Goal: Transaction & Acquisition: Purchase product/service

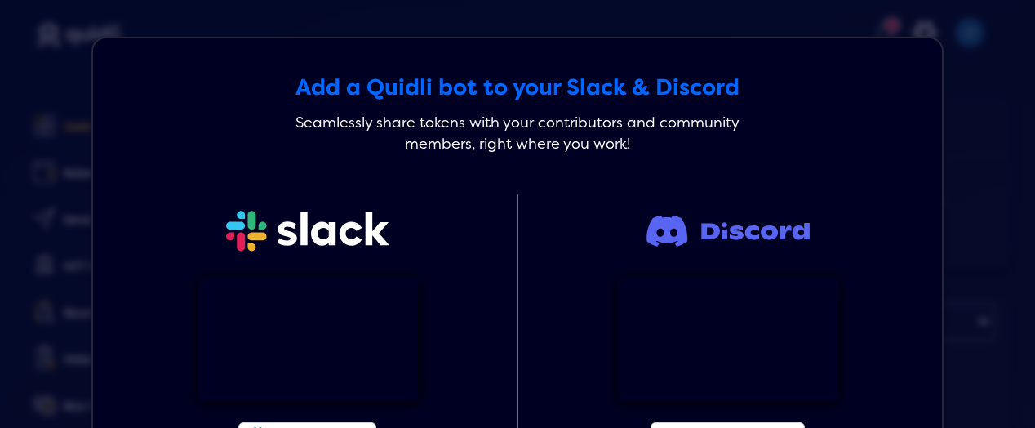
drag, startPoint x: 0, startPoint y: 0, endPoint x: 33, endPoint y: 318, distance: 319.4
click at [33, 318] on div "Add a Quidli bot to your Slack & Discord Seamlessly share tokens with your cont…" at bounding box center [517, 214] width 1035 height 428
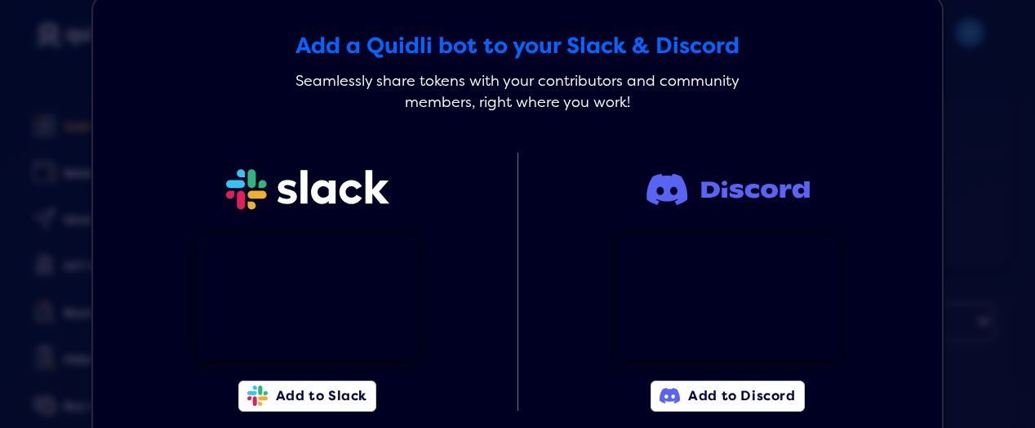
scroll to position [142, 0]
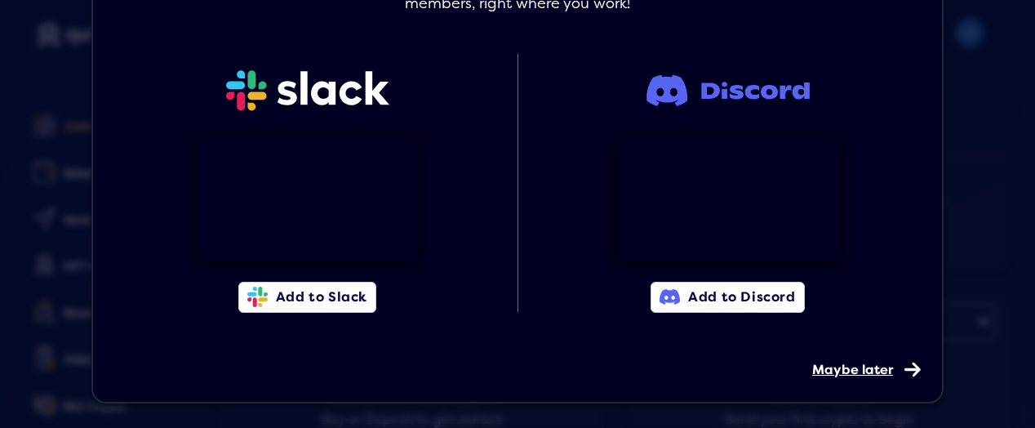
click at [870, 368] on span "Maybe later" at bounding box center [852, 370] width 81 height 16
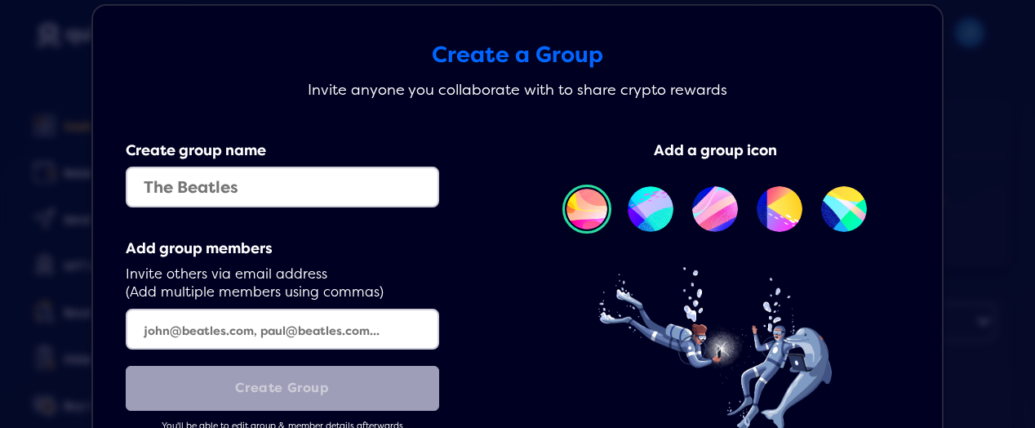
scroll to position [162, 0]
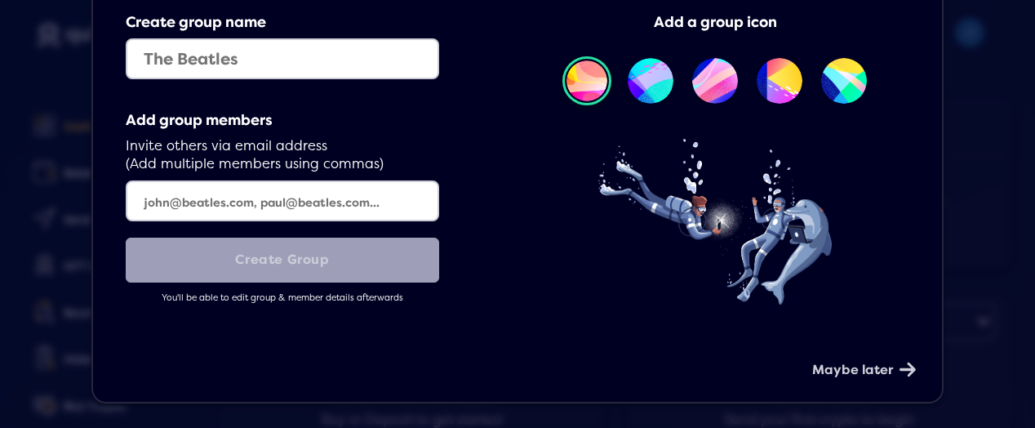
click at [869, 381] on div "Create a Group Invite anyone you collaborate with to share crypto rewards Creat…" at bounding box center [517, 139] width 852 height 527
click at [868, 365] on span "Maybe later" at bounding box center [852, 370] width 81 height 16
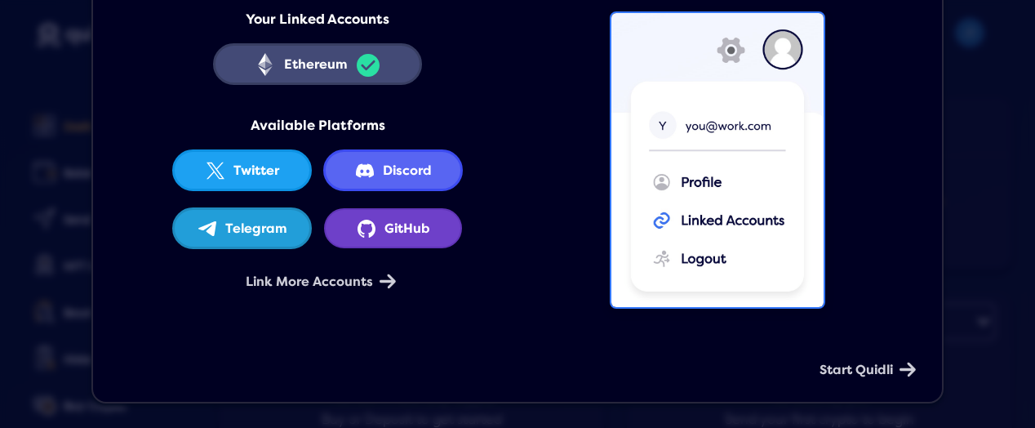
scroll to position [109, 0]
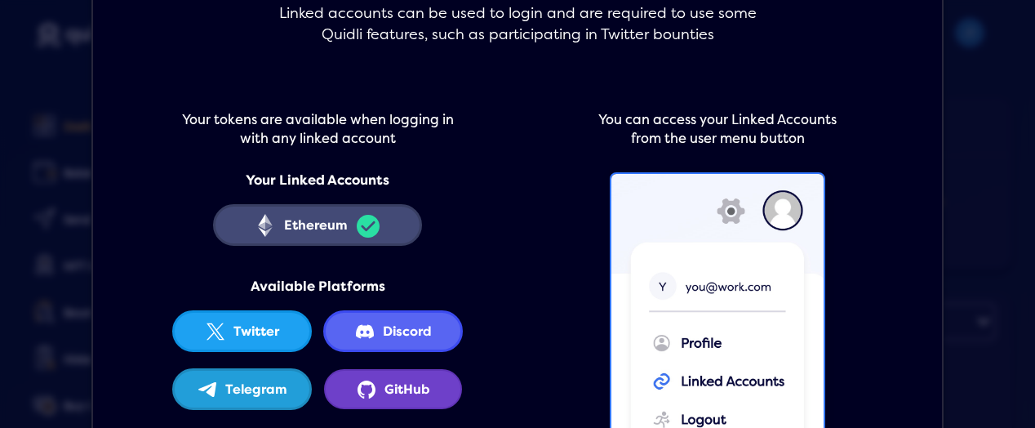
click at [372, 226] on icon "linked" at bounding box center [368, 226] width 24 height 23
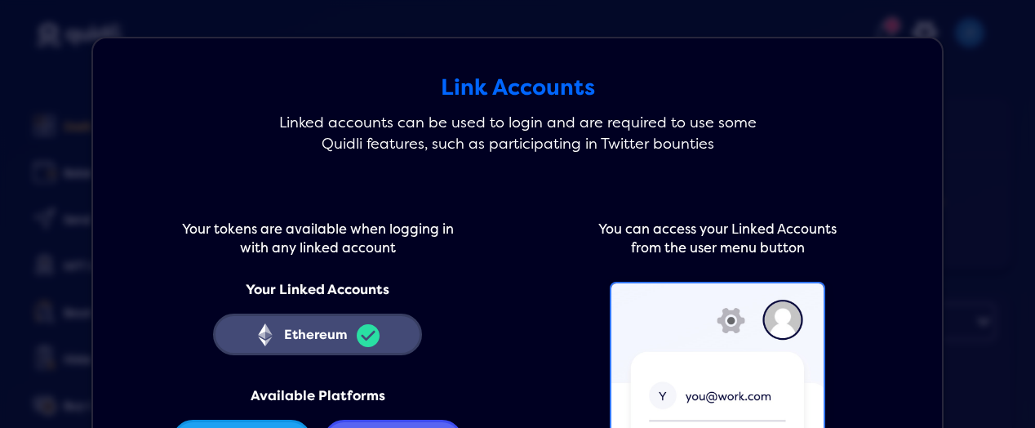
scroll to position [273, 0]
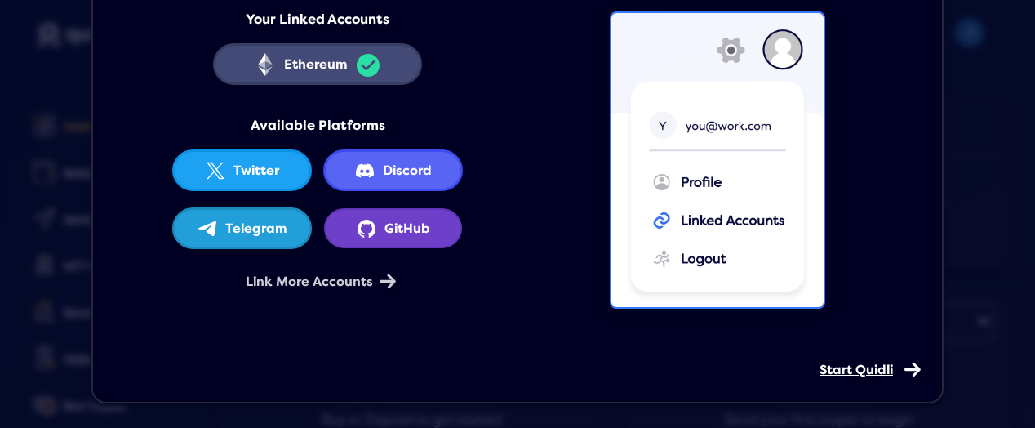
click at [892, 364] on div "Start Quidli" at bounding box center [865, 357] width 90 height 40
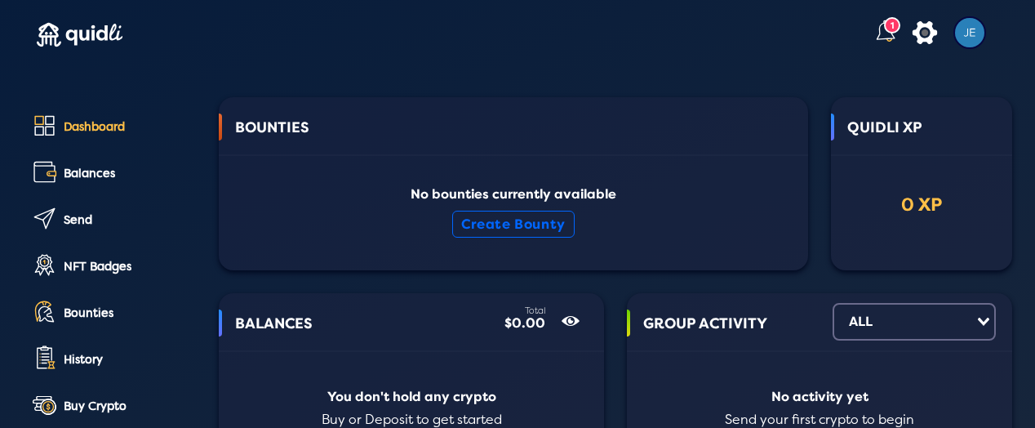
click at [872, 38] on lord-icon at bounding box center [885, 33] width 26 height 26
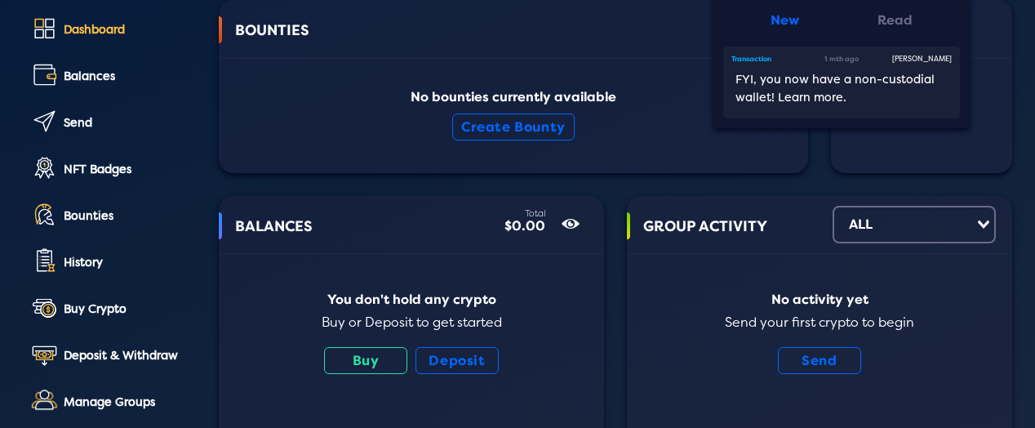
scroll to position [163, 0]
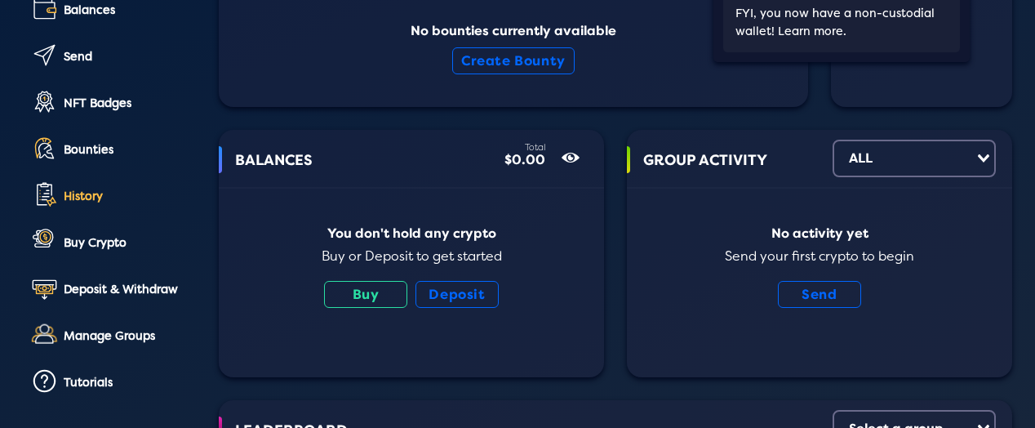
click at [88, 194] on div "History" at bounding box center [130, 196] width 132 height 14
select select "50"
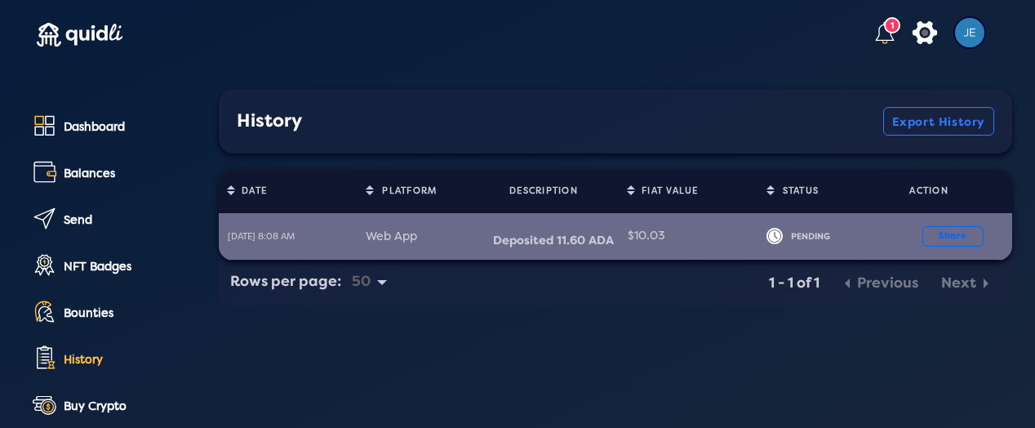
click at [549, 243] on div "Deposited 11.60 ADA" at bounding box center [556, 241] width 126 height 16
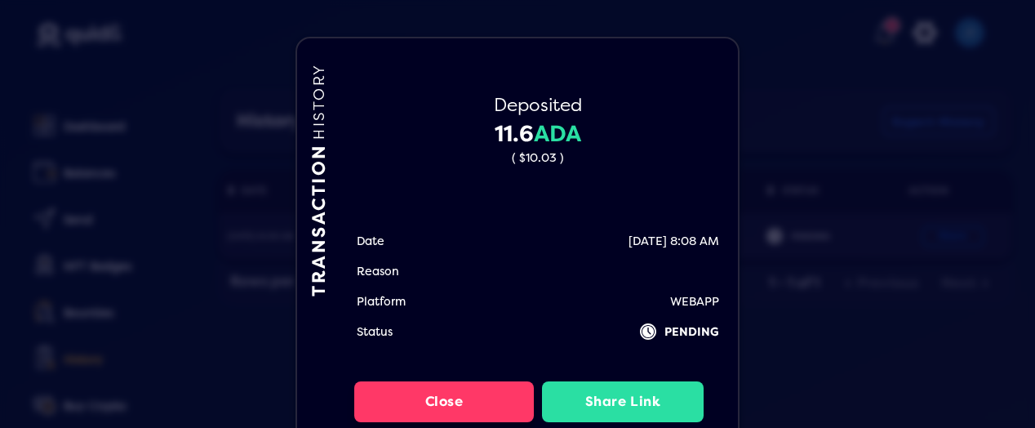
click at [429, 397] on button "Close" at bounding box center [444, 401] width 180 height 41
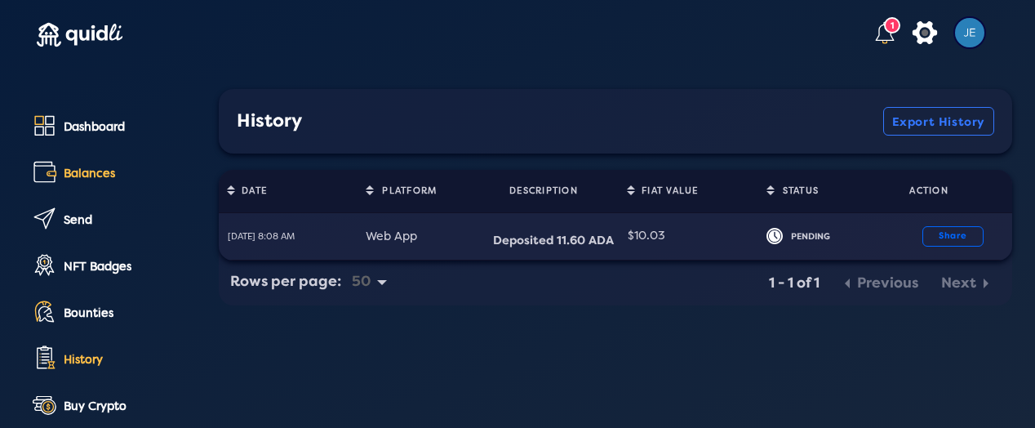
click at [90, 177] on div "Balances" at bounding box center [130, 174] width 132 height 14
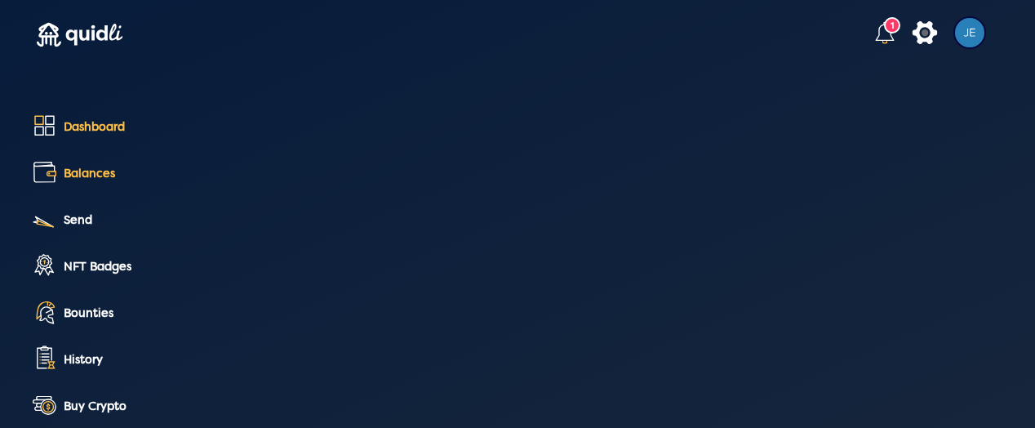
click at [105, 125] on div "Dashboard" at bounding box center [130, 127] width 132 height 14
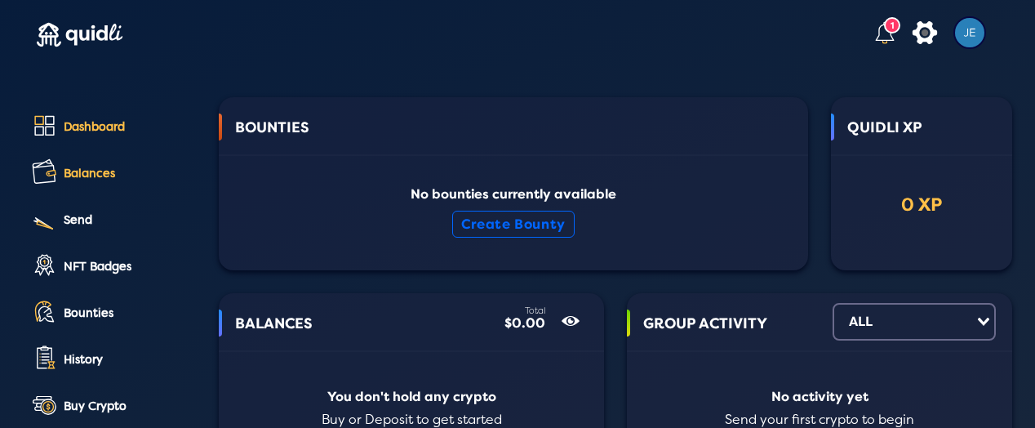
click at [113, 178] on div "Balances" at bounding box center [130, 174] width 132 height 14
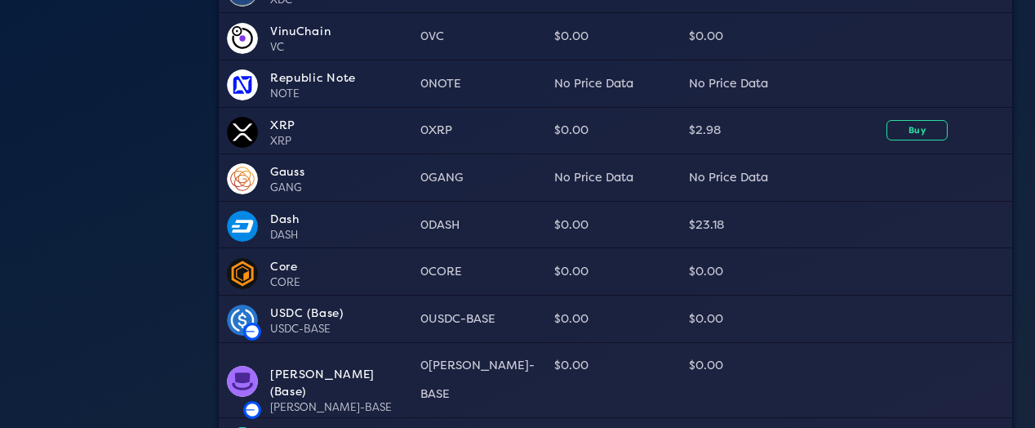
scroll to position [2041, 0]
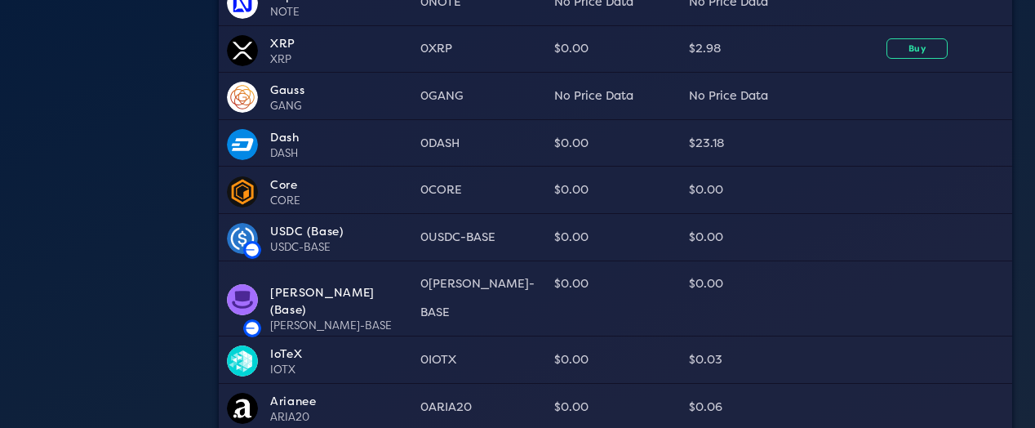
click at [782, 260] on td "$0.00" at bounding box center [747, 298] width 134 height 76
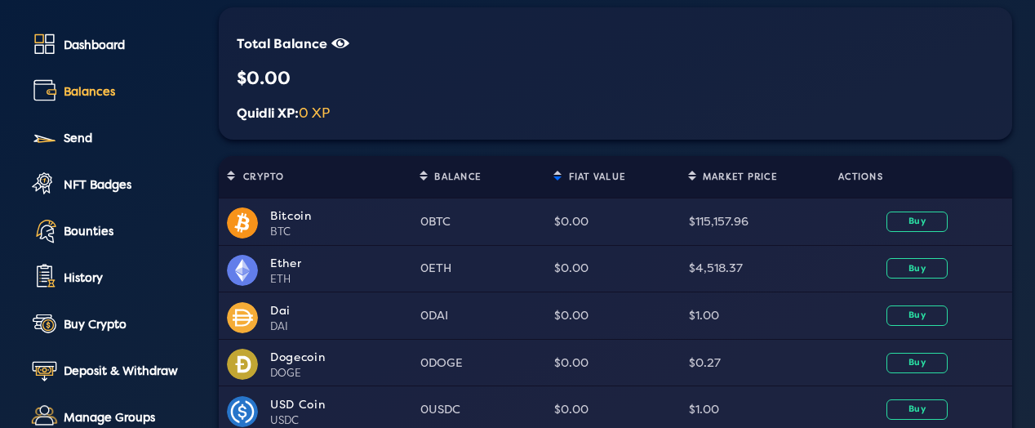
scroll to position [163, 0]
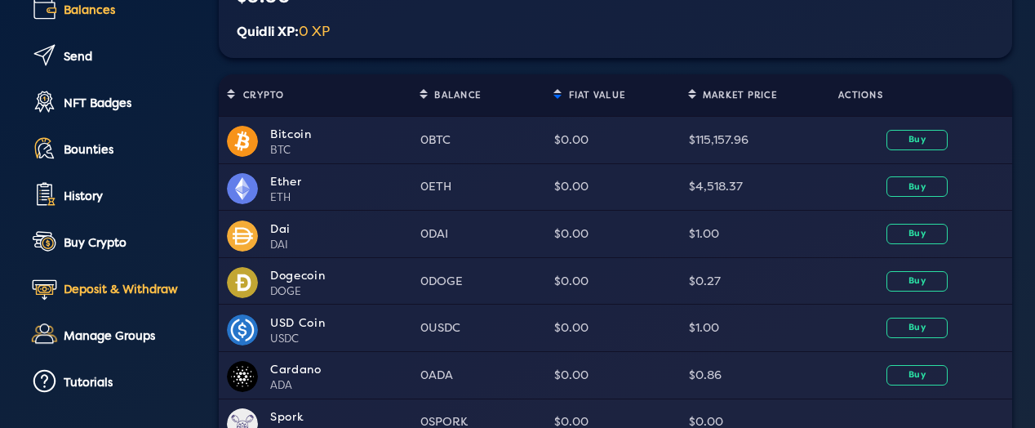
click at [112, 292] on div "Deposit & Withdraw" at bounding box center [130, 289] width 132 height 14
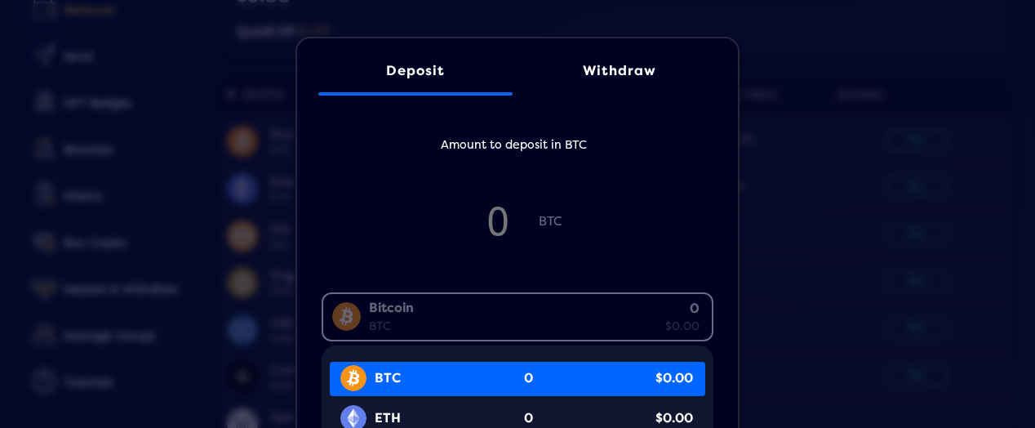
click at [447, 309] on div "Bitcoin BTC 0 $0.00" at bounding box center [513, 315] width 381 height 42
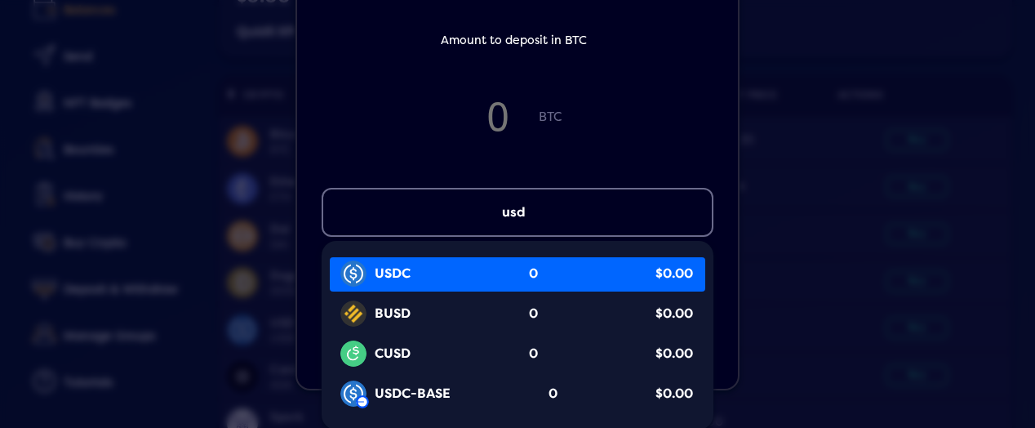
scroll to position [106, 0]
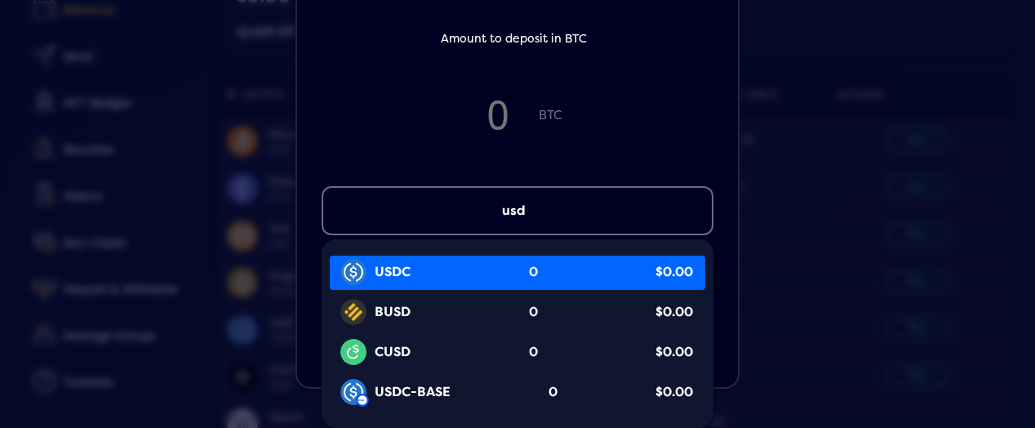
click at [428, 278] on div "USDC 0 $0.00" at bounding box center [521, 271] width 367 height 31
type input "usd"
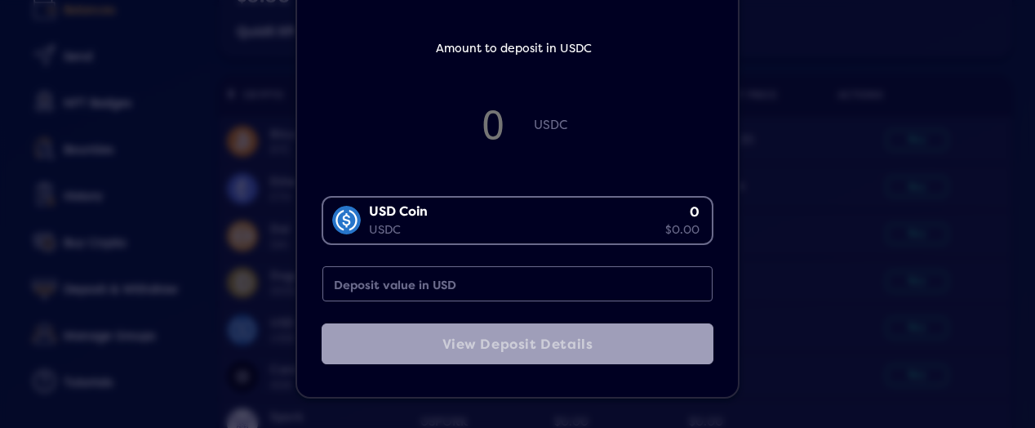
scroll to position [91, 0]
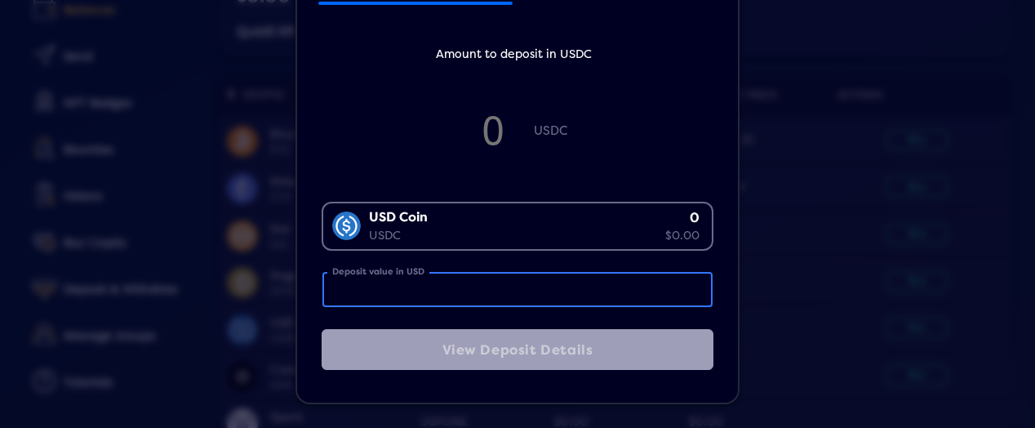
click at [483, 284] on input "Deposit value in USD" at bounding box center [518, 289] width 390 height 35
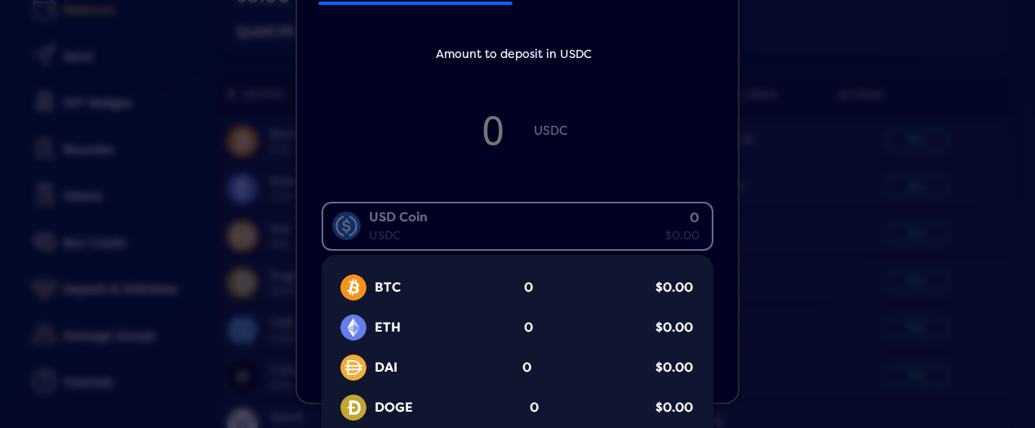
click at [589, 229] on div "USD Coin USDC 0 $0.00" at bounding box center [513, 224] width 381 height 42
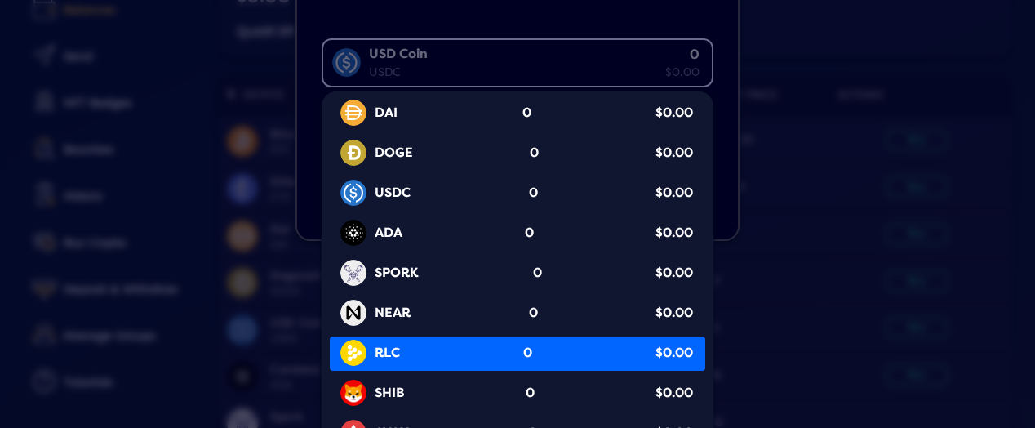
scroll to position [0, 0]
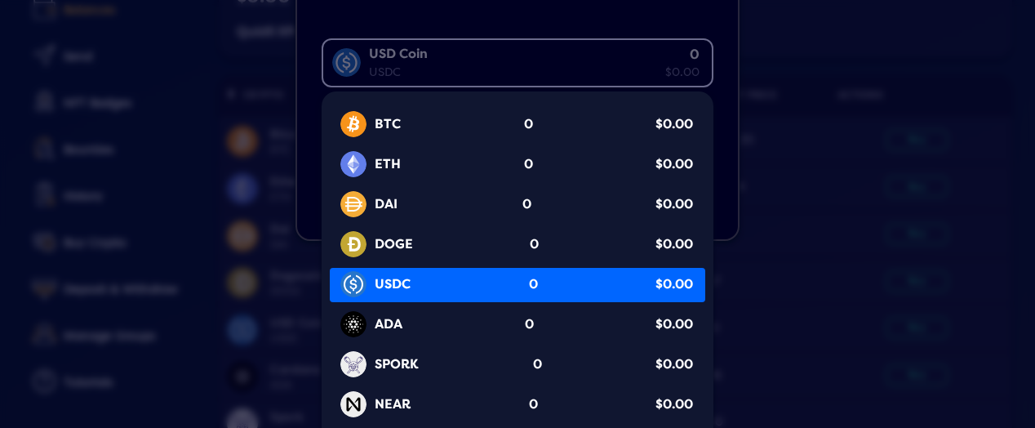
click at [425, 281] on div "USDC 0 $0.00" at bounding box center [521, 284] width 367 height 31
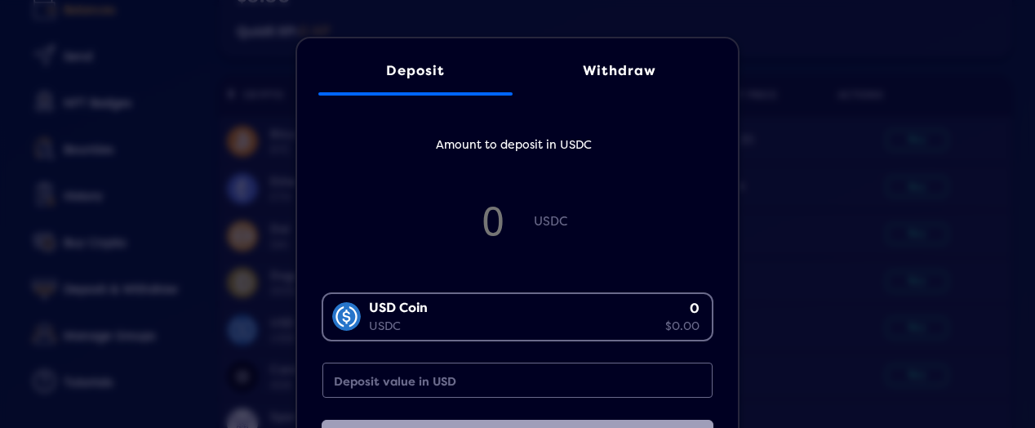
click at [190, 144] on div "Deposit Withdraw Amount to deposit in USDC USDC USD Coin USDC 0 $0.00 Loading..…" at bounding box center [517, 214] width 1035 height 428
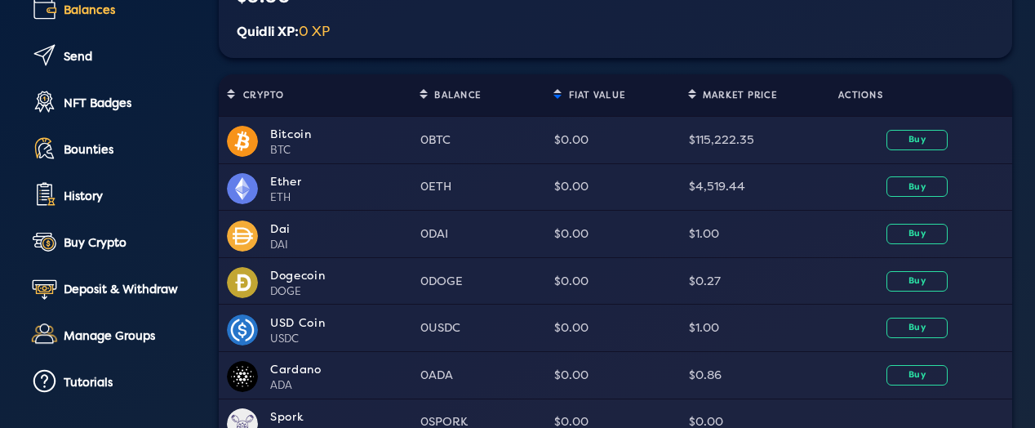
click at [300, 327] on div "USD Coin" at bounding box center [340, 322] width 141 height 17
click at [896, 334] on button "Buy" at bounding box center [917, 328] width 61 height 20
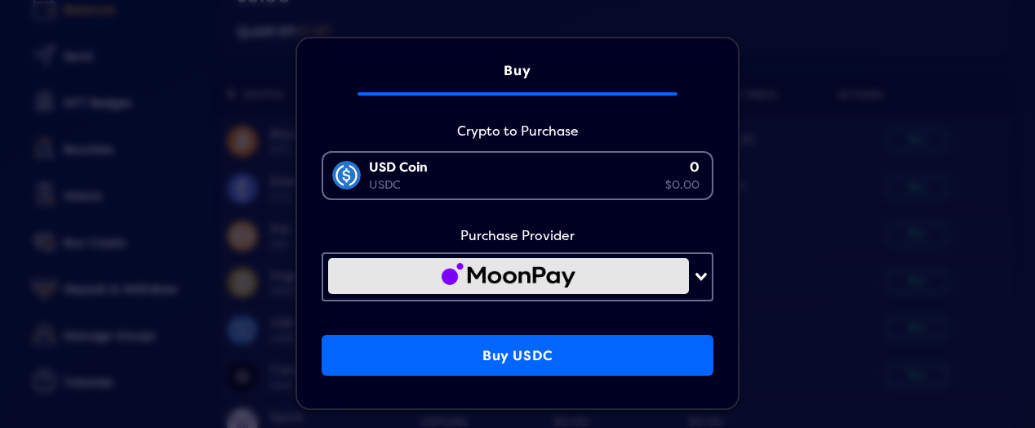
click at [581, 176] on div "USD Coin USDC 0 $0.00" at bounding box center [513, 174] width 381 height 42
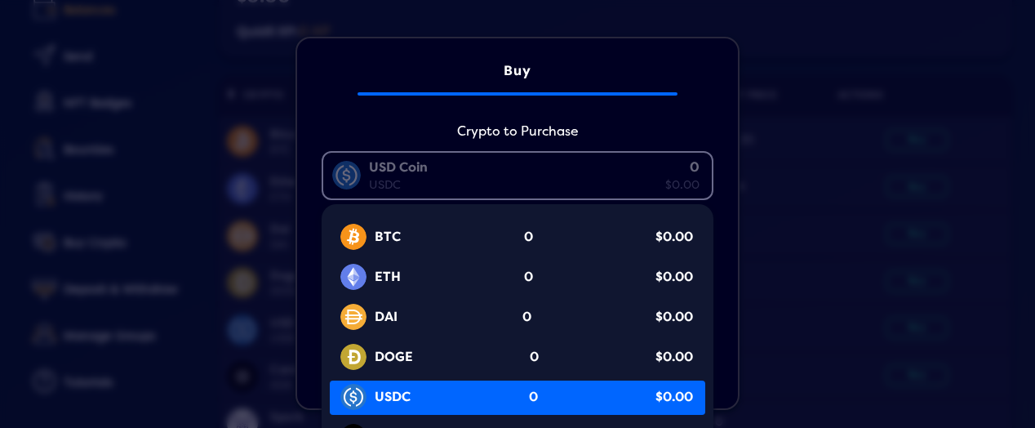
click at [581, 176] on input "Search for option" at bounding box center [514, 175] width 378 height 39
click at [853, 229] on div "Buy Crypto to Purchase USD Coin USDC 0 $0.00 Loading... BTC 0 $0.00 ETH 0 $0.00…" at bounding box center [517, 214] width 1035 height 428
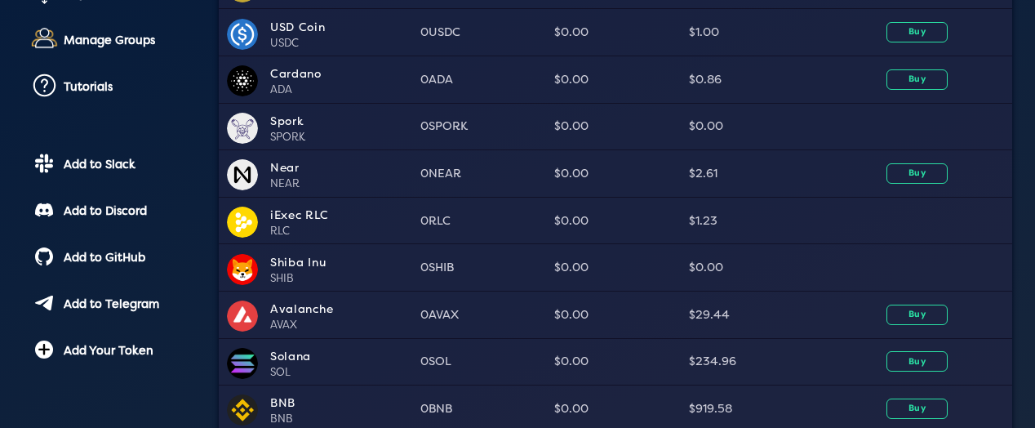
scroll to position [245, 0]
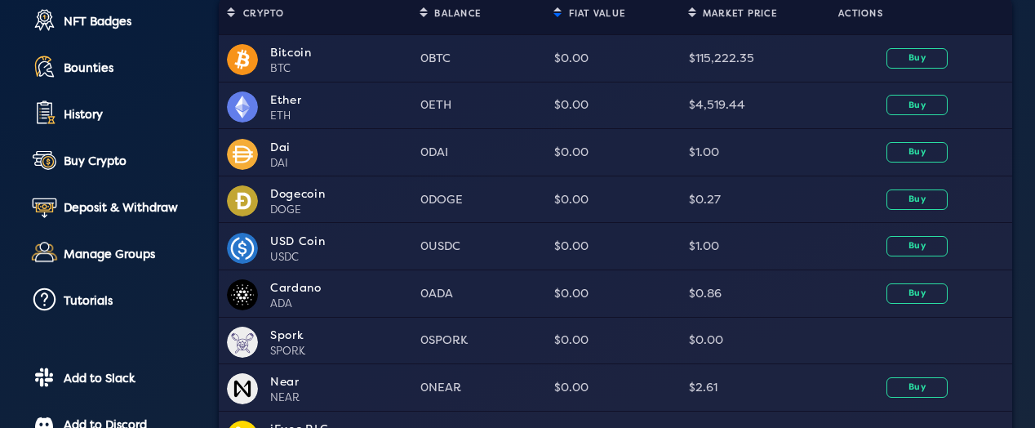
click at [281, 254] on div "USDC" at bounding box center [340, 258] width 141 height 16
click at [291, 238] on div "USD Coin" at bounding box center [340, 241] width 141 height 17
click at [317, 242] on div "USD Coin" at bounding box center [340, 241] width 141 height 17
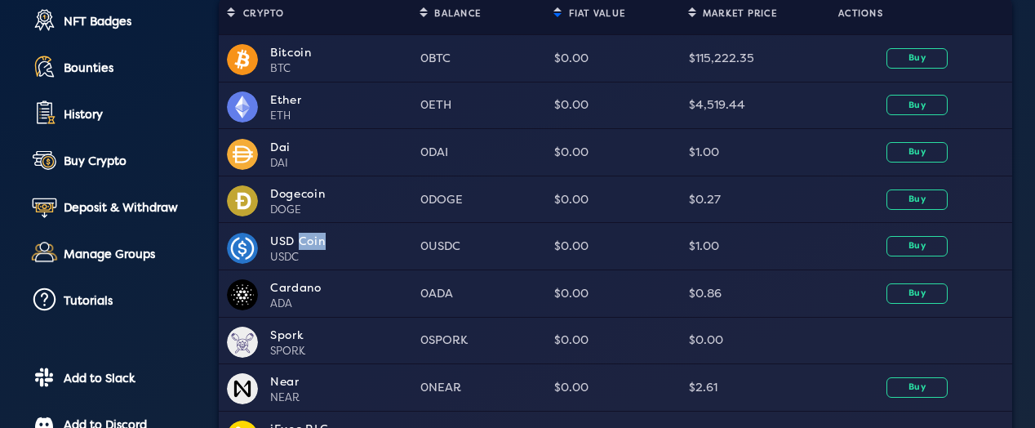
click at [317, 242] on div "USD Coin" at bounding box center [340, 241] width 141 height 17
click at [288, 256] on div "USDC" at bounding box center [340, 258] width 141 height 16
click at [283, 246] on div "USD Coin" at bounding box center [340, 241] width 141 height 17
drag, startPoint x: 270, startPoint y: 241, endPoint x: 322, endPoint y: 241, distance: 51.4
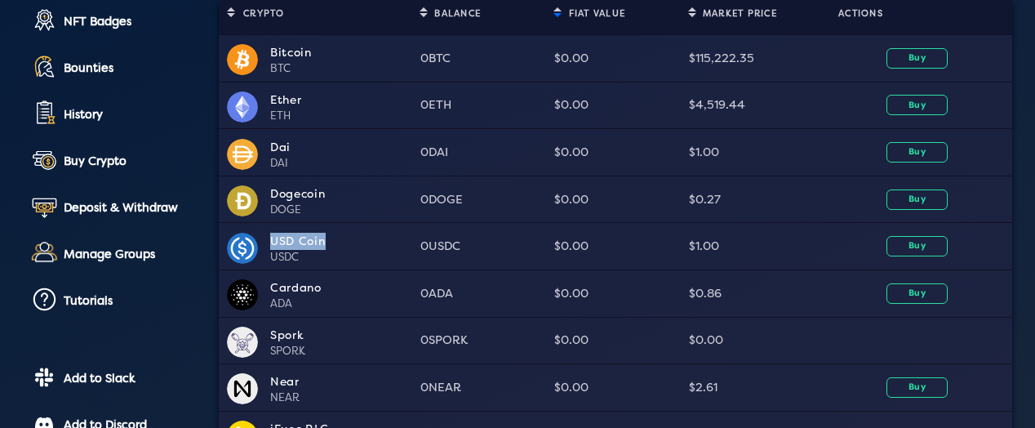
click at [322, 241] on div "USD Coin" at bounding box center [340, 241] width 141 height 17
click at [303, 246] on div "USD Coin" at bounding box center [340, 241] width 141 height 17
click at [285, 242] on div "USD Coin" at bounding box center [340, 241] width 141 height 17
click at [320, 241] on div "USD Coin" at bounding box center [340, 241] width 141 height 17
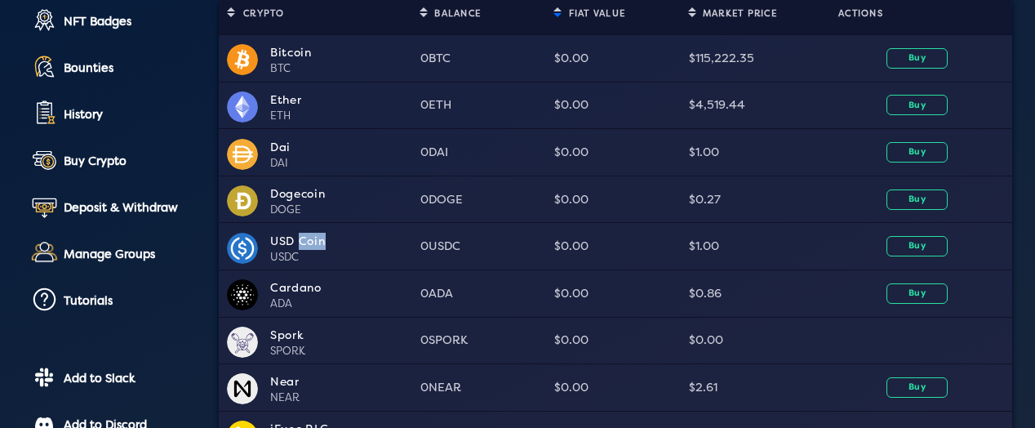
click at [320, 241] on div "USD Coin" at bounding box center [340, 241] width 141 height 17
click at [309, 250] on div "USDC" at bounding box center [340, 258] width 141 height 16
click at [102, 201] on div "Deposit & Withdraw" at bounding box center [130, 208] width 132 height 14
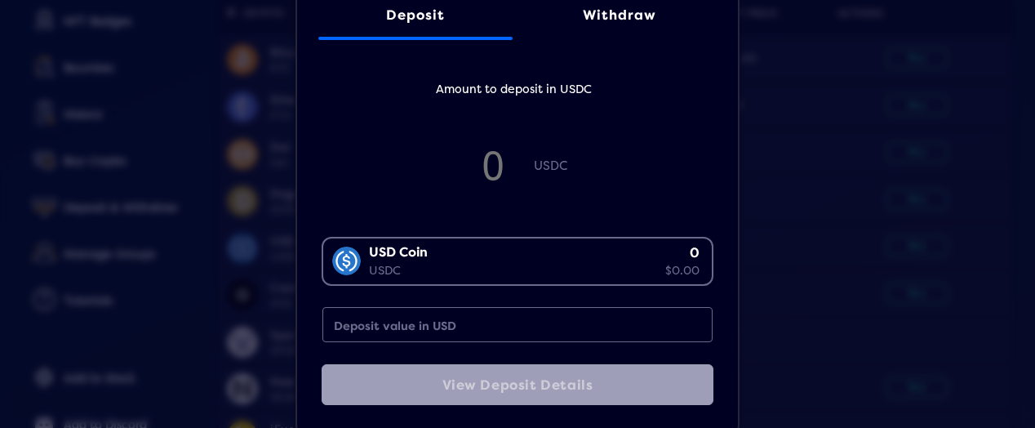
scroll to position [82, 0]
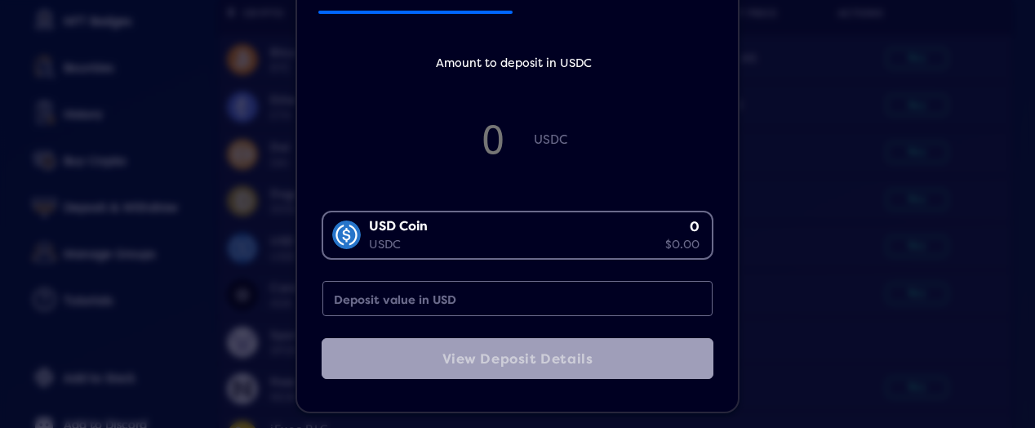
click at [652, 241] on div "USD Coin USDC 0 $0.00" at bounding box center [513, 233] width 381 height 42
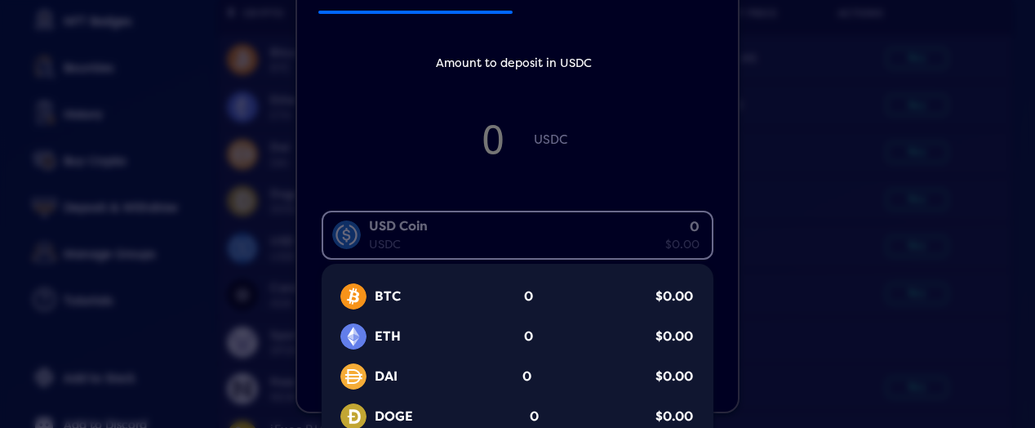
click at [652, 241] on input "Search for option" at bounding box center [514, 235] width 378 height 39
click at [574, 169] on span "USDC" at bounding box center [559, 162] width 50 height 58
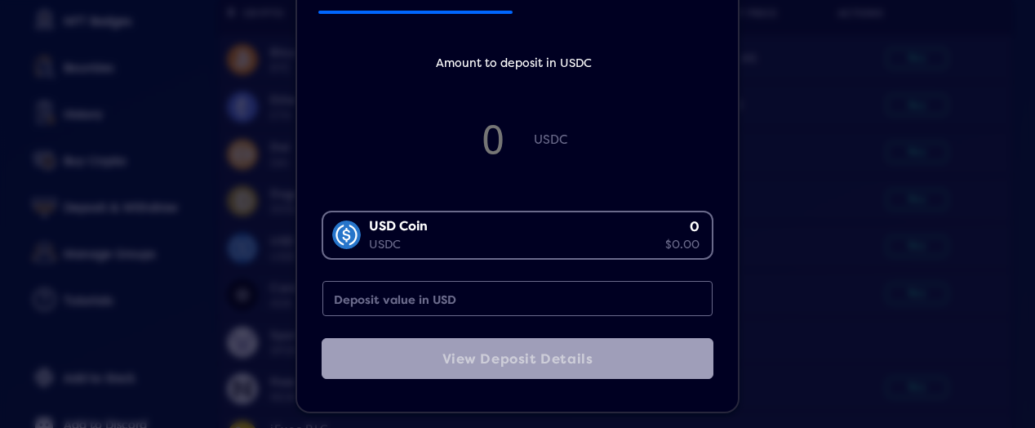
click at [518, 143] on input "number" at bounding box center [493, 139] width 82 height 54
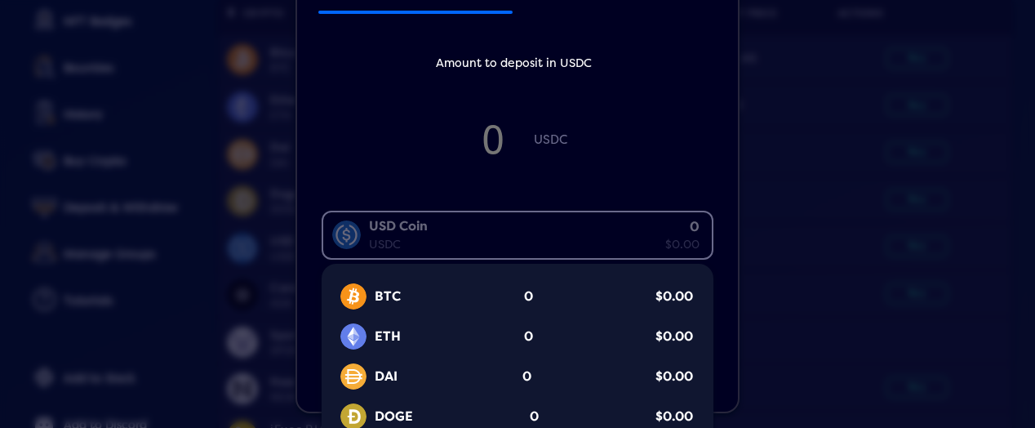
click at [514, 230] on div "USD Coin USDC 0 $0.00" at bounding box center [513, 233] width 381 height 42
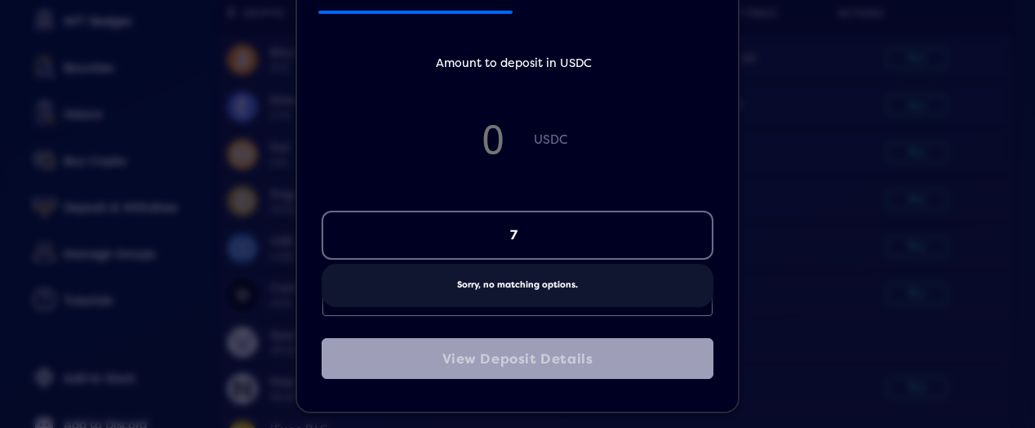
type input "7"
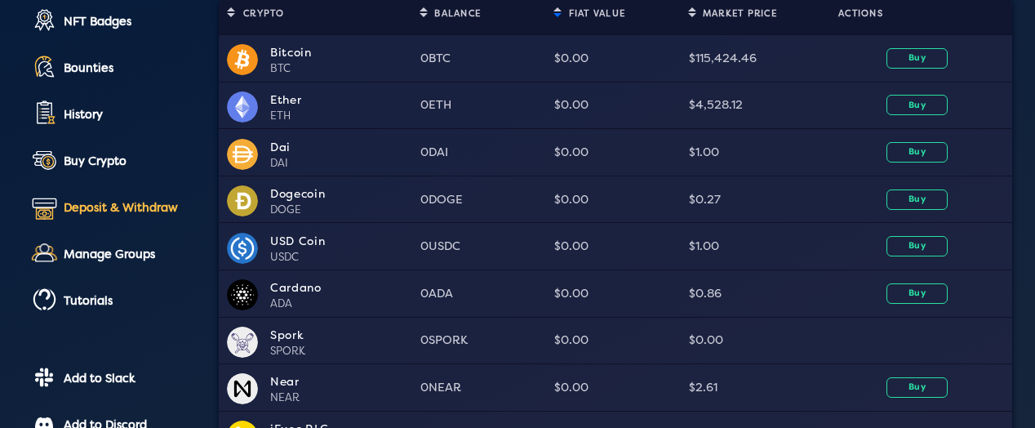
click at [92, 202] on div "Deposit & Withdraw" at bounding box center [130, 208] width 132 height 14
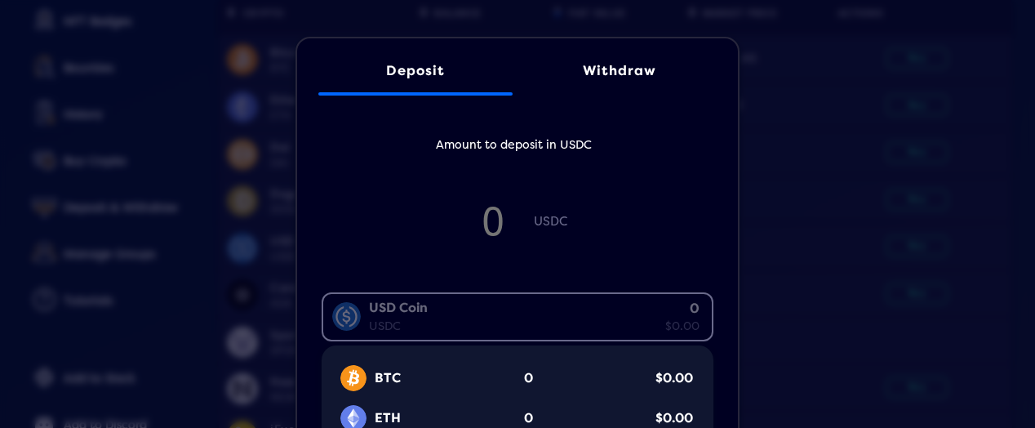
click at [637, 297] on div "USD Coin USDC 0 $0.00" at bounding box center [513, 315] width 381 height 42
type input "7"
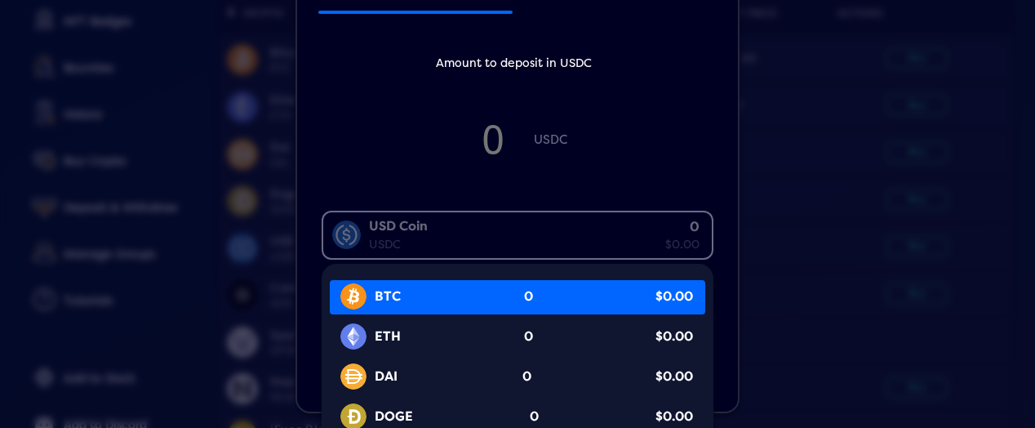
click at [879, 133] on div "Deposit Withdraw Amount to deposit in USDC USDC USD Coin USDC 0 $0.00 Loading..…" at bounding box center [517, 214] width 1035 height 428
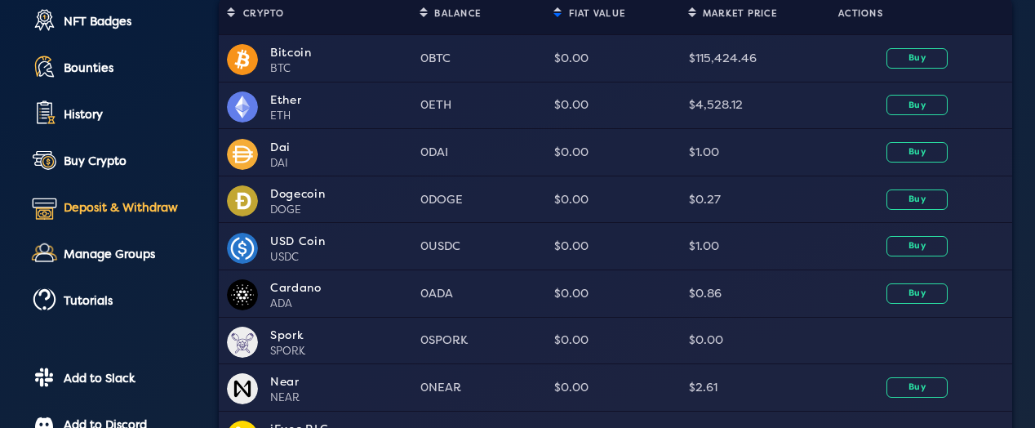
click at [114, 198] on link "Deposit & Withdraw" at bounding box center [111, 208] width 169 height 37
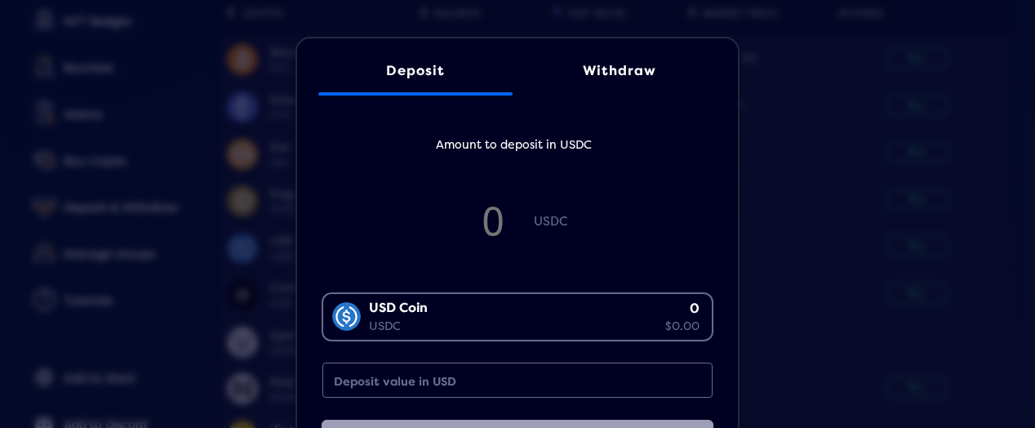
click at [433, 305] on div "USD Coin USDC 0 $0.00" at bounding box center [513, 315] width 381 height 42
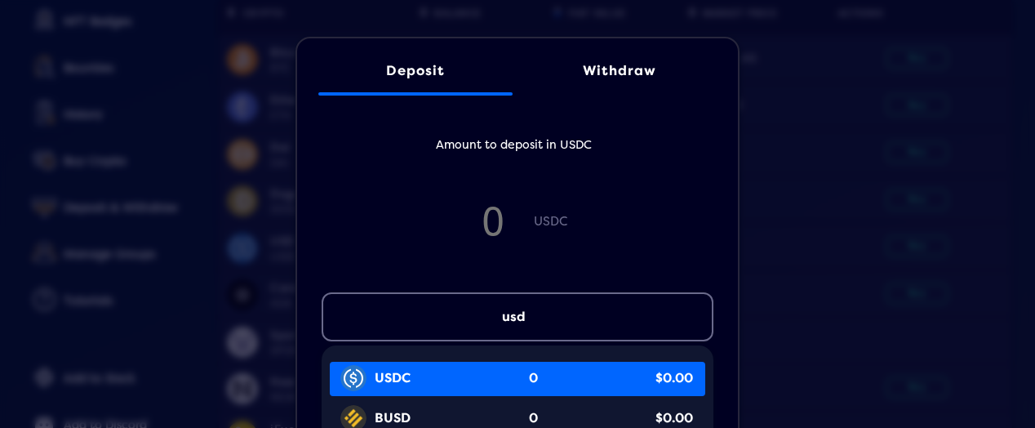
click at [367, 367] on div "USDC" at bounding box center [374, 378] width 73 height 26
type input "usd"
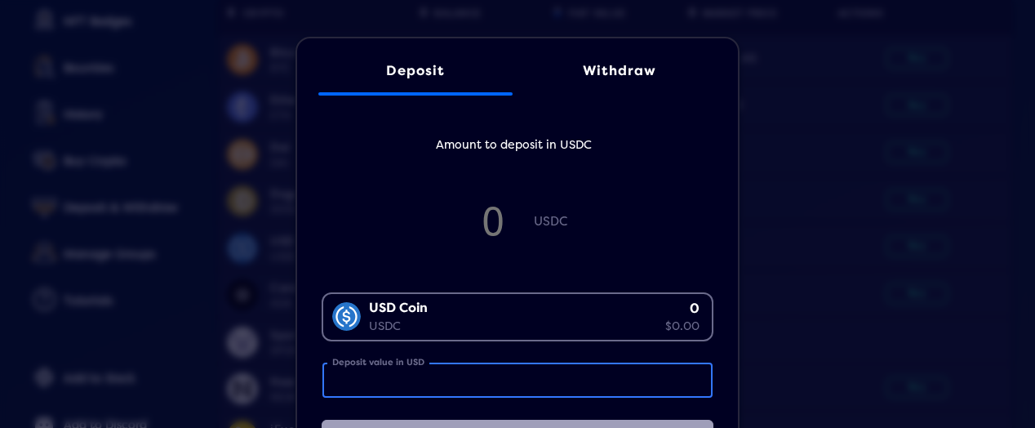
click at [469, 386] on input "Deposit value in USD" at bounding box center [518, 380] width 390 height 35
type input "7"
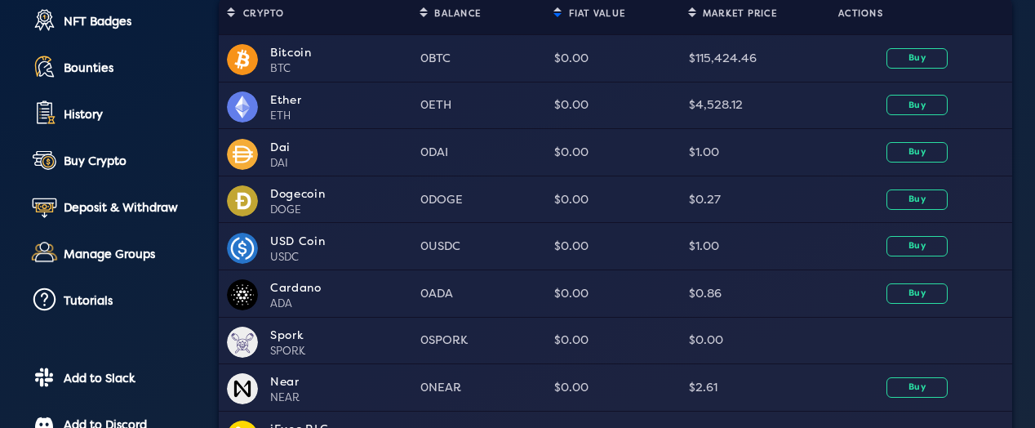
click at [823, 343] on div "Deposit Withdraw Amount to deposit in USDC 7 USDC USD Coin USDC 0 $0.00 Loading…" at bounding box center [517, 204] width 1035 height 428
click at [98, 211] on div "Deposit & Withdraw" at bounding box center [130, 208] width 132 height 14
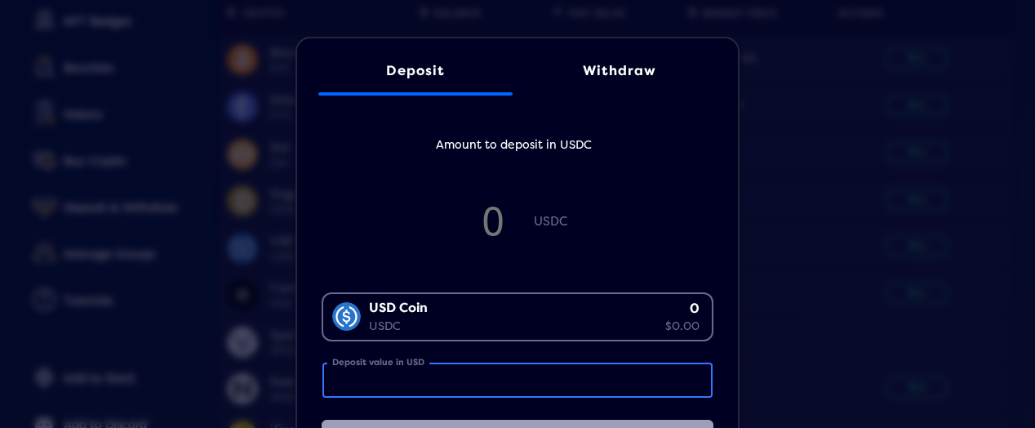
click at [442, 379] on input "Deposit value in USD" at bounding box center [518, 380] width 390 height 35
type input "7"
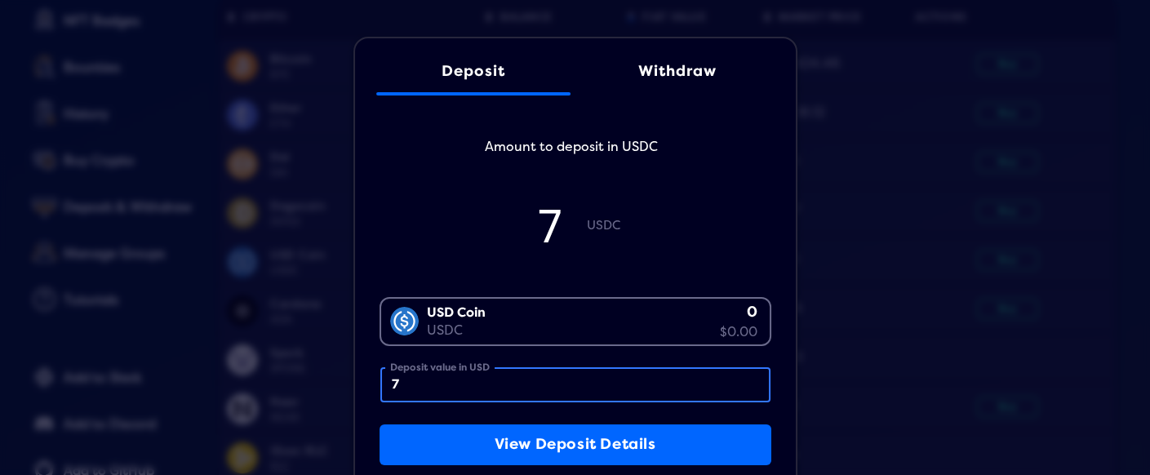
scroll to position [47, 0]
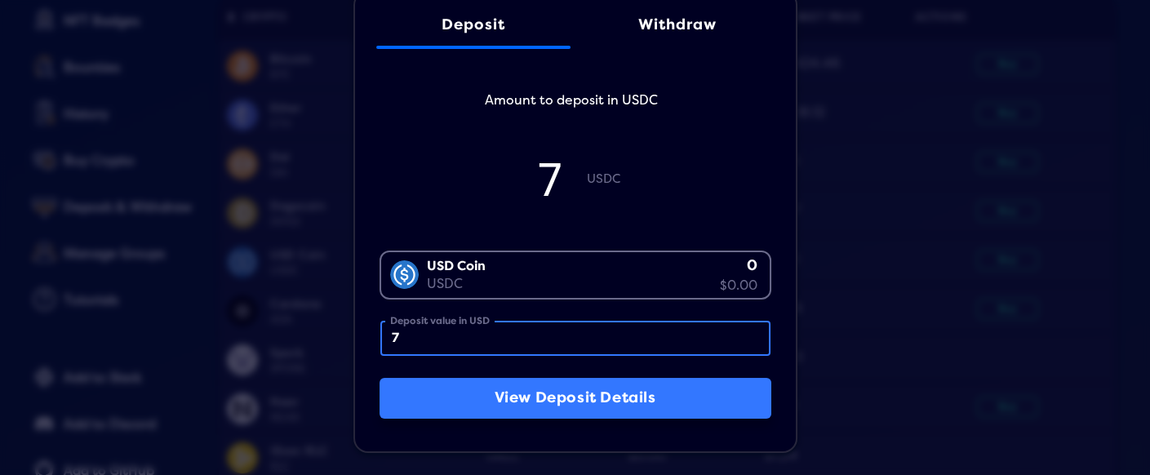
type input "7"
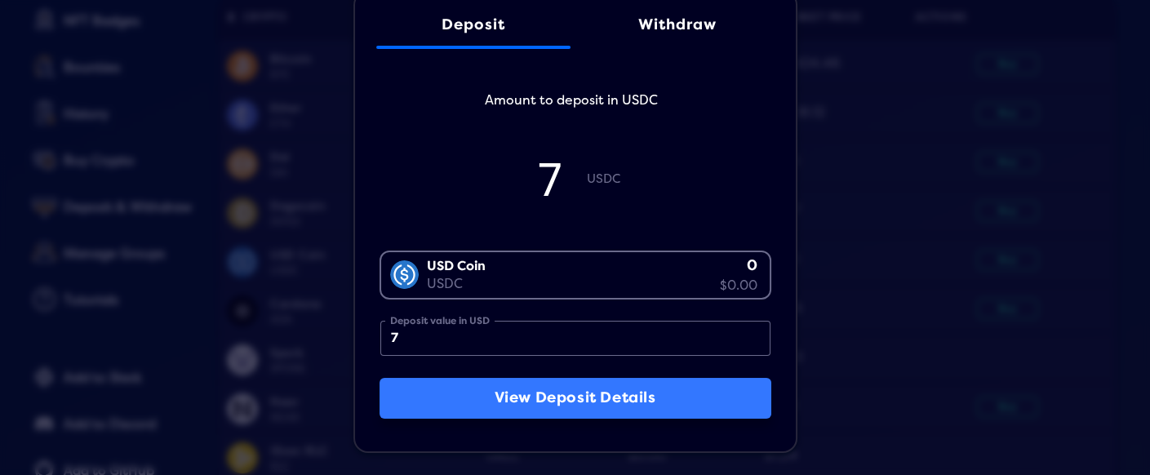
click at [594, 405] on button "View Deposit Details" at bounding box center [576, 398] width 392 height 41
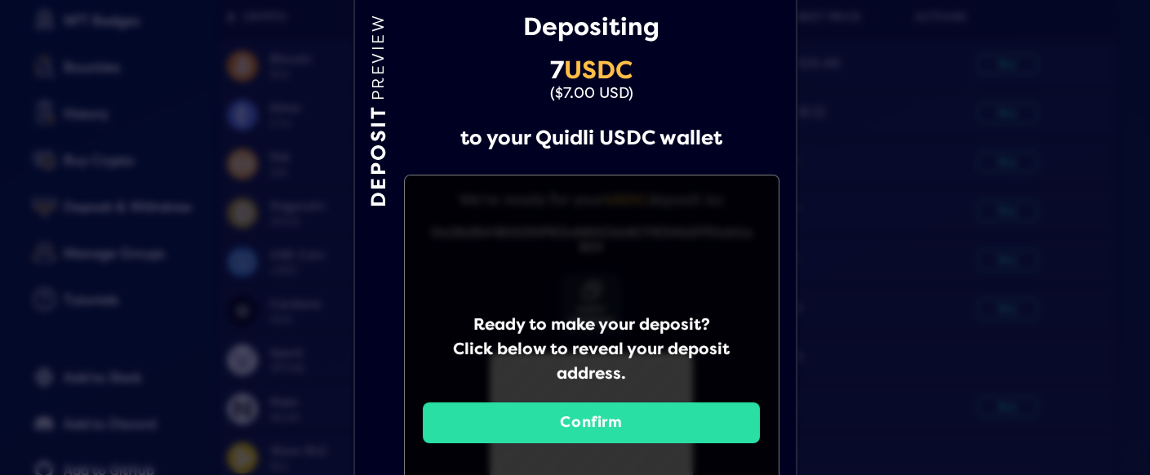
scroll to position [91, 0]
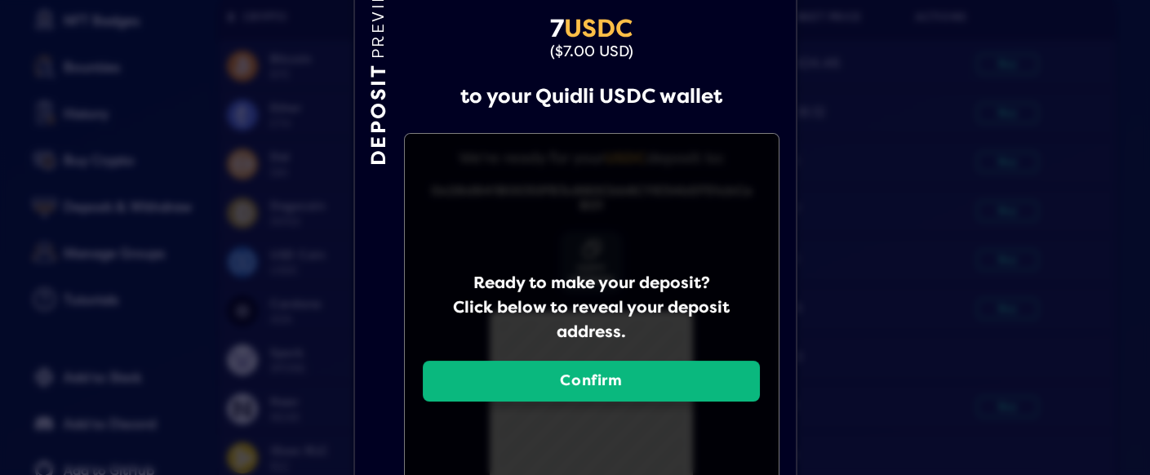
click at [590, 371] on button "Confirm" at bounding box center [591, 381] width 336 height 41
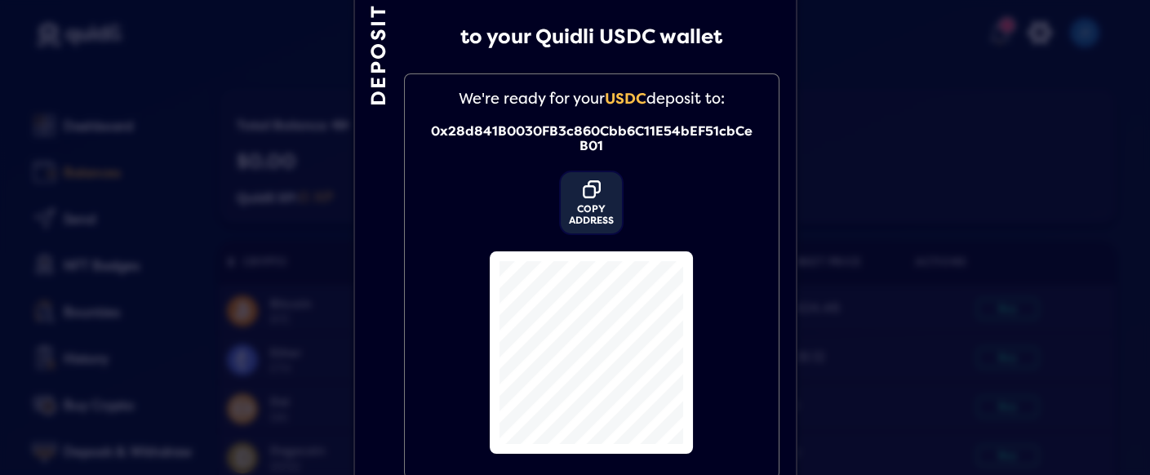
scroll to position [0, 0]
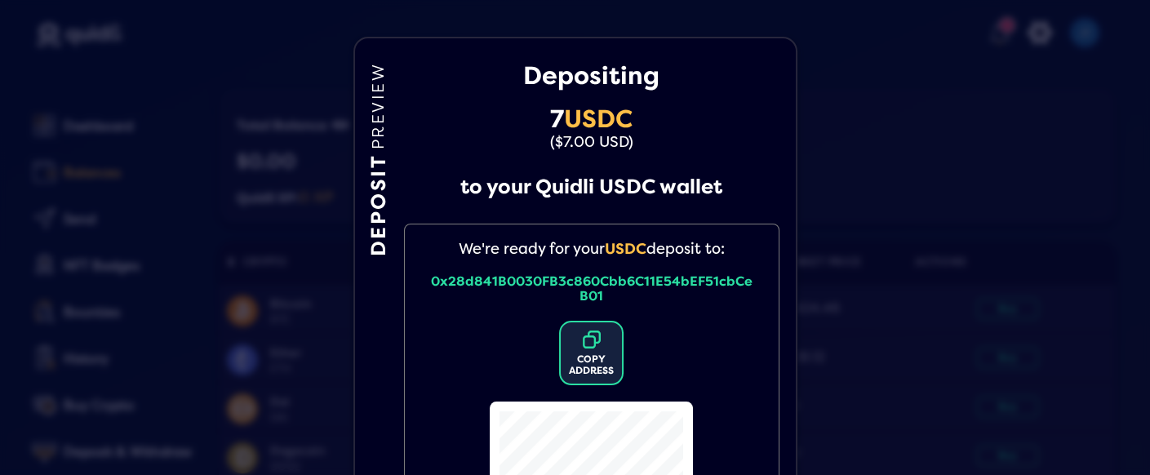
click at [589, 351] on div "icon" at bounding box center [591, 341] width 61 height 26
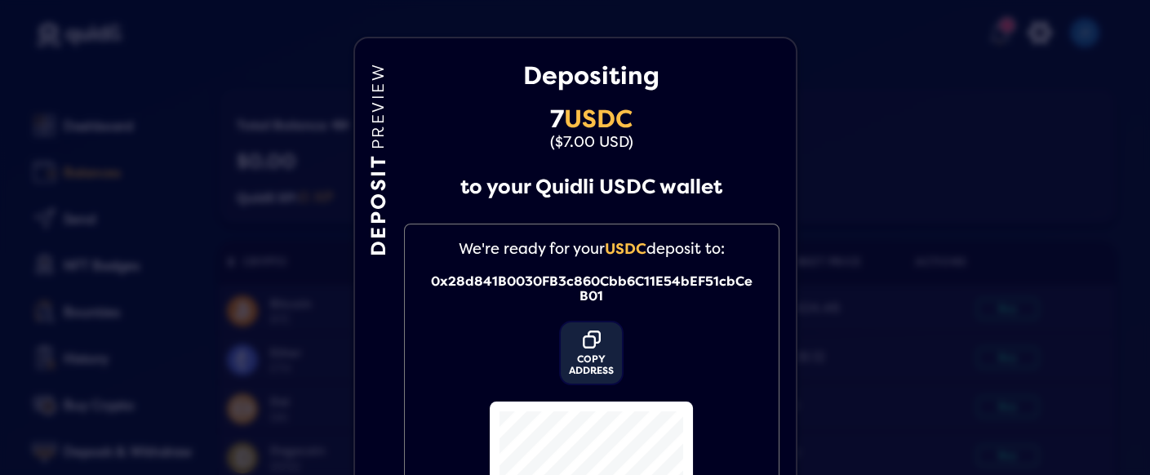
scroll to position [260, 0]
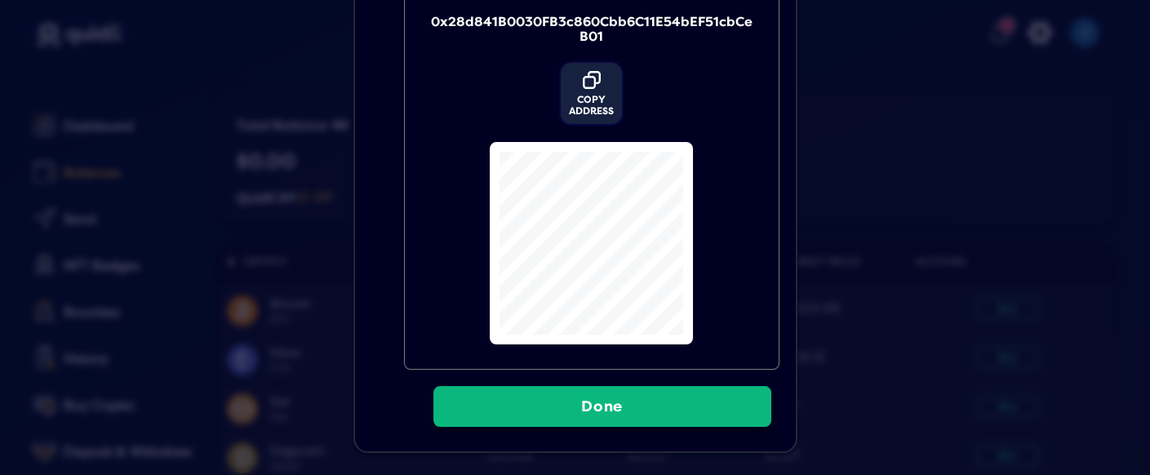
click at [597, 406] on button "Done" at bounding box center [603, 406] width 338 height 41
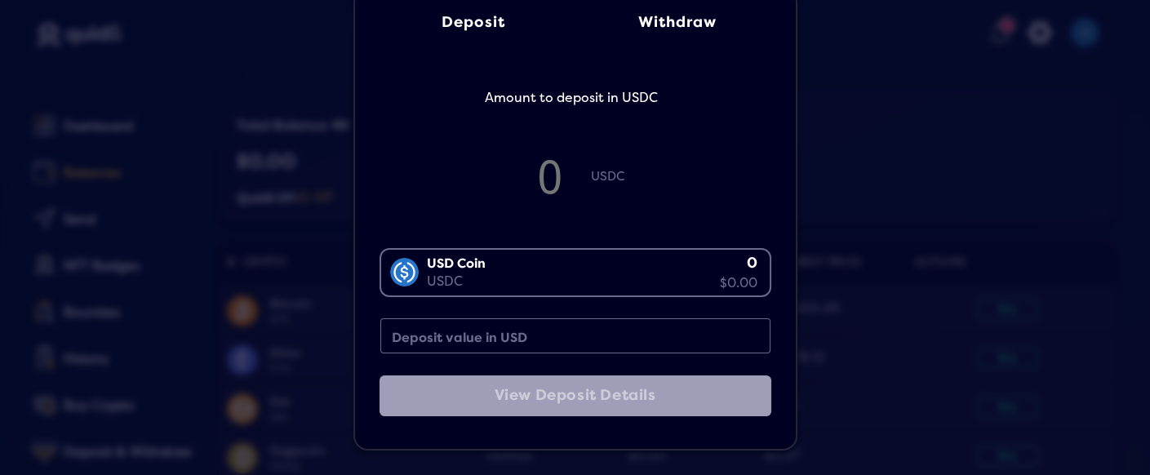
scroll to position [47, 0]
